Goal: Task Accomplishment & Management: Complete application form

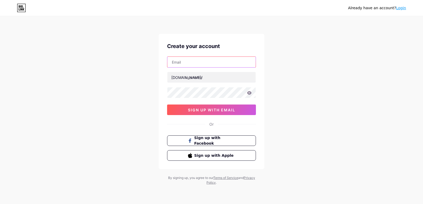
click at [202, 62] on input "text" at bounding box center [211, 62] width 88 height 11
paste input "[EMAIL_ADDRESS][DOMAIN_NAME]"
type input "[EMAIL_ADDRESS][DOMAIN_NAME]"
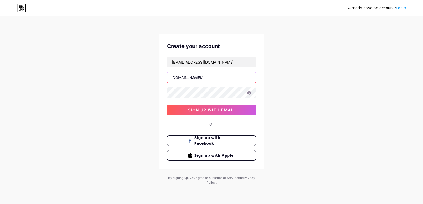
paste input "usspestconkk"
type input "usspestconkk"
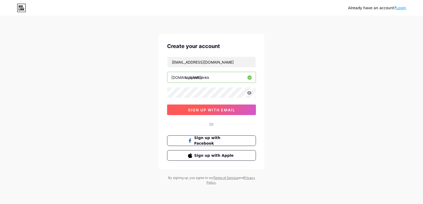
click at [186, 113] on button "sign up with email" at bounding box center [211, 110] width 89 height 11
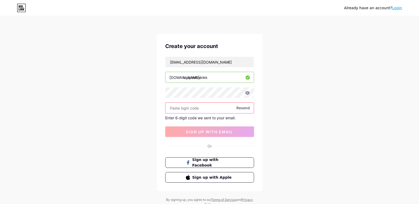
paste input "846948"
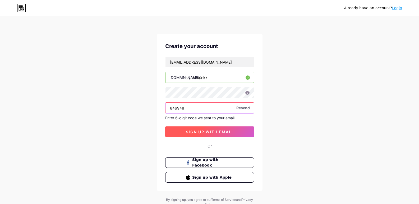
type input "846948"
click at [197, 130] on span "sign up with email" at bounding box center [209, 132] width 47 height 4
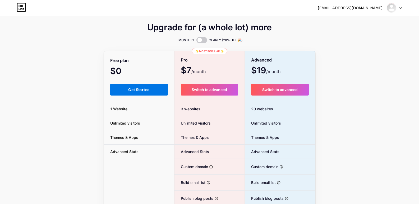
click at [143, 89] on span "Get Started" at bounding box center [138, 89] width 21 height 4
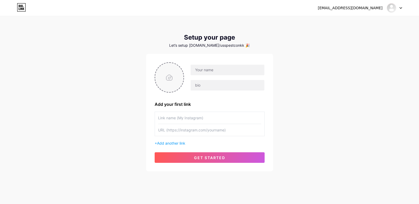
click at [171, 79] on input "file" at bounding box center [169, 77] width 29 height 29
type input "C:\fakepath\Usspestcon Services Pvt Ltd.jpg"
click at [213, 71] on input "text" at bounding box center [227, 70] width 73 height 11
click at [215, 71] on input "text" at bounding box center [227, 70] width 73 height 11
paste input "Usspestcon Services Pvt Ltd"
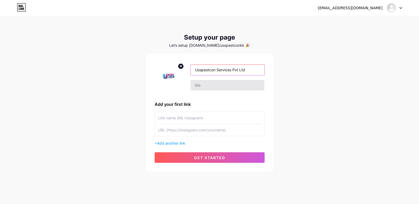
type input "Usspestcon Services Pvt Ltd"
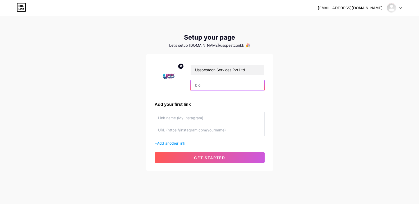
click at [206, 88] on input "text" at bounding box center [227, 85] width 73 height 11
click at [176, 120] on input "text" at bounding box center [209, 118] width 103 height 12
paste input "Pest Control in [GEOGRAPHIC_DATA]"
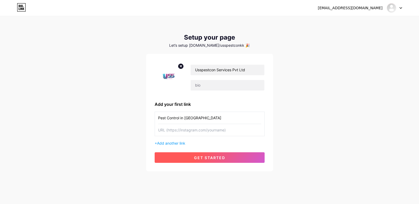
type input "Pest Control in [GEOGRAPHIC_DATA]"
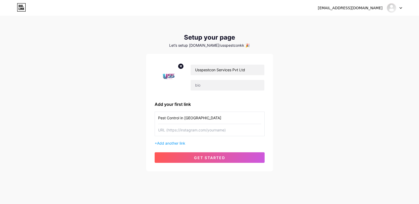
click at [182, 133] on input "text" at bounding box center [209, 130] width 103 height 12
paste input "[URL][DOMAIN_NAME]"
type input "[URL][DOMAIN_NAME]"
click at [179, 144] on span "Add another link" at bounding box center [171, 143] width 28 height 4
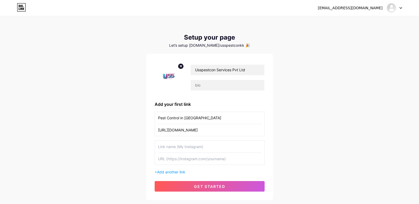
click at [178, 145] on input "text" at bounding box center [209, 147] width 103 height 12
paste input "Best Pest Control Services in [GEOGRAPHIC_DATA]"
type input "Best Pest Control Services in [GEOGRAPHIC_DATA]"
click at [180, 155] on input "text" at bounding box center [209, 159] width 103 height 12
paste input "[URL][DOMAIN_NAME]"
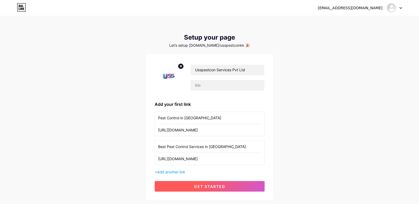
type input "[URL][DOMAIN_NAME]"
click at [206, 185] on span "get started" at bounding box center [209, 186] width 31 height 4
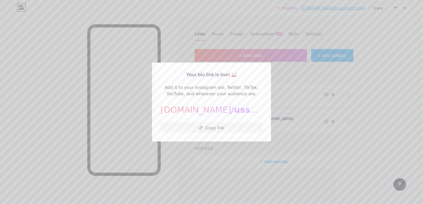
click at [234, 112] on span "usspestconkk" at bounding box center [266, 110] width 65 height 10
click at [212, 126] on button "Copy link" at bounding box center [211, 128] width 102 height 11
click at [219, 179] on div at bounding box center [211, 102] width 423 height 204
